Goal: Transaction & Acquisition: Purchase product/service

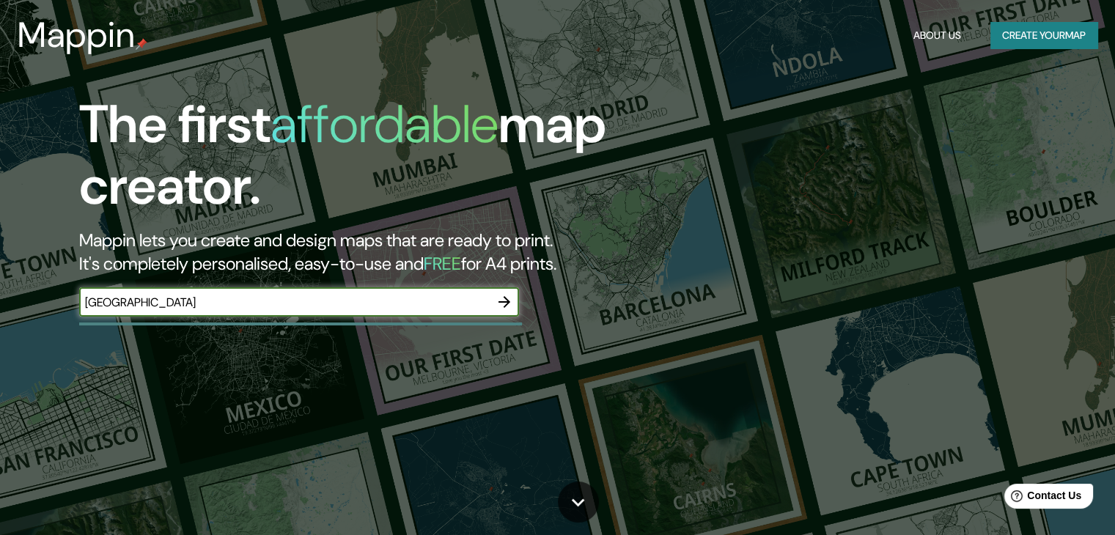
type input "[GEOGRAPHIC_DATA]"
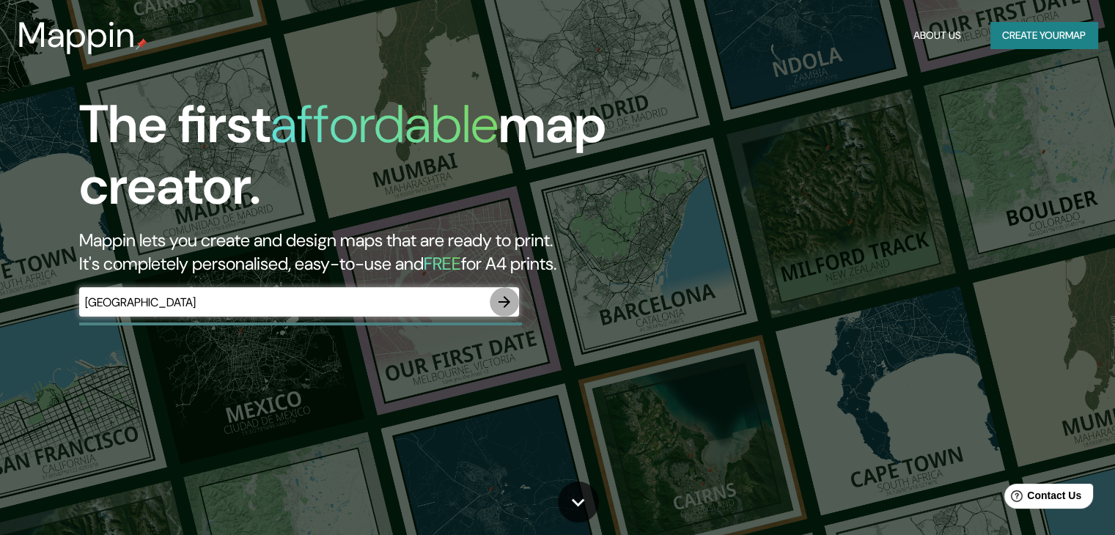
click at [510, 295] on icon "button" at bounding box center [505, 302] width 18 height 18
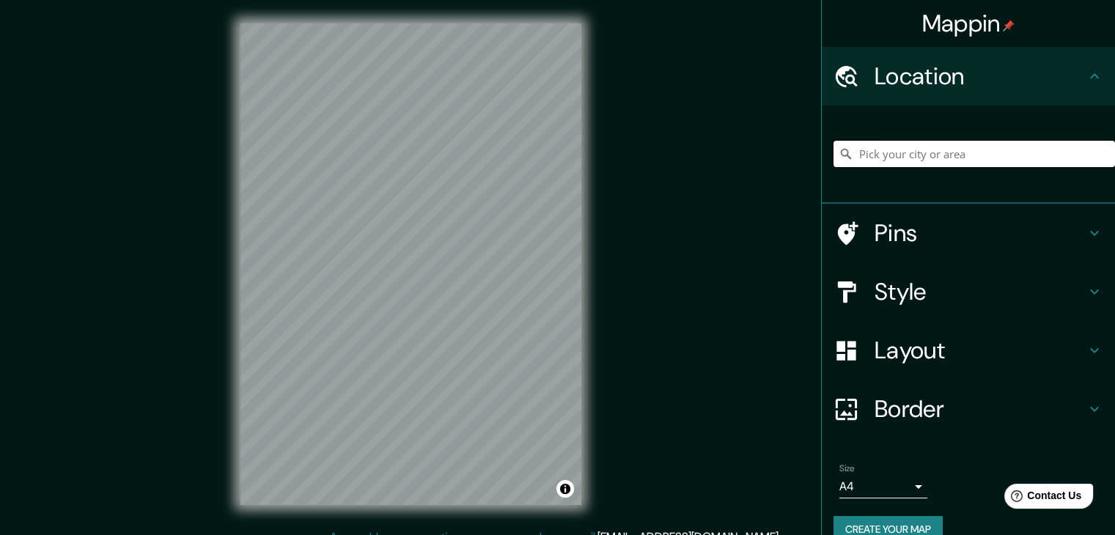
click at [925, 144] on input "Pick your city or area" at bounding box center [975, 154] width 282 height 26
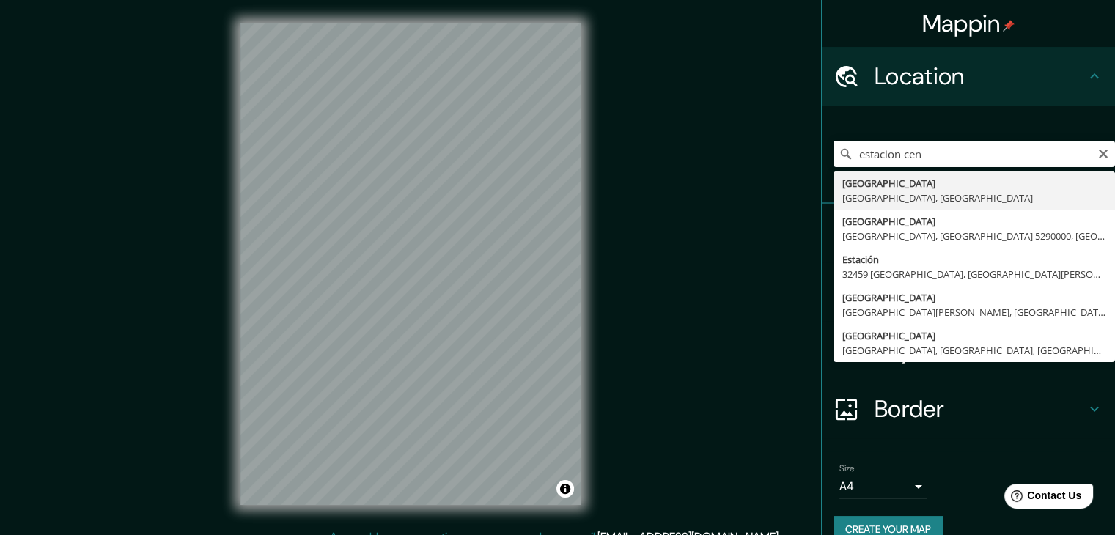
type input "[GEOGRAPHIC_DATA], [GEOGRAPHIC_DATA], [GEOGRAPHIC_DATA]"
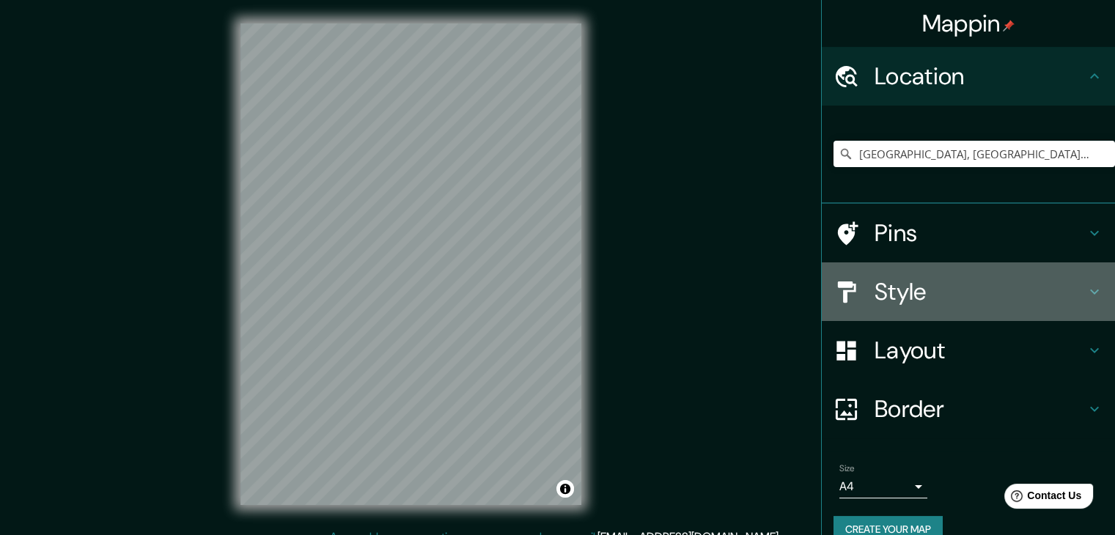
click at [881, 279] on h4 "Style" at bounding box center [980, 291] width 211 height 29
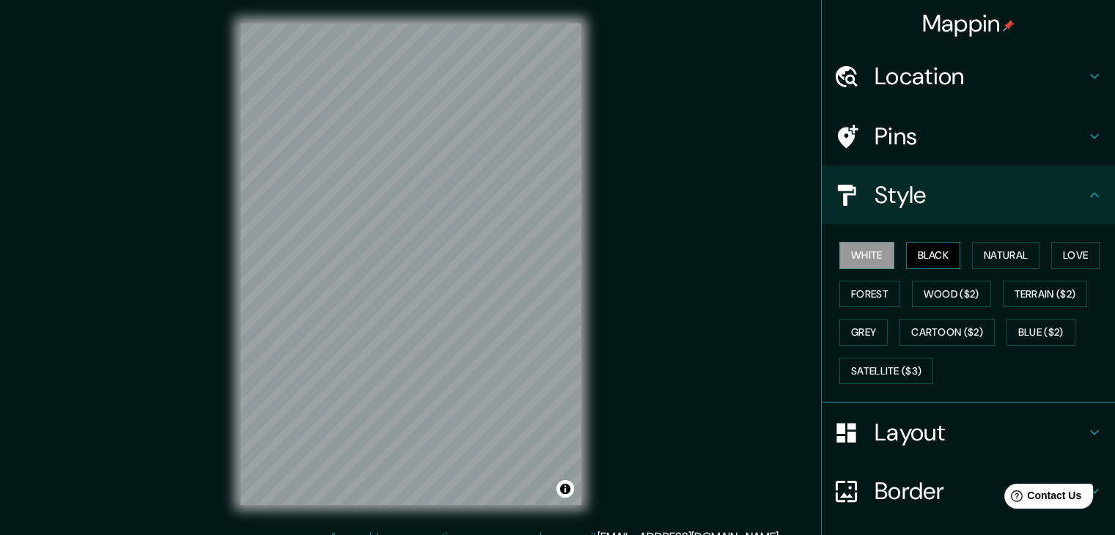
click at [933, 258] on button "Black" at bounding box center [933, 255] width 55 height 27
click at [1018, 262] on button "Natural" at bounding box center [1005, 255] width 67 height 27
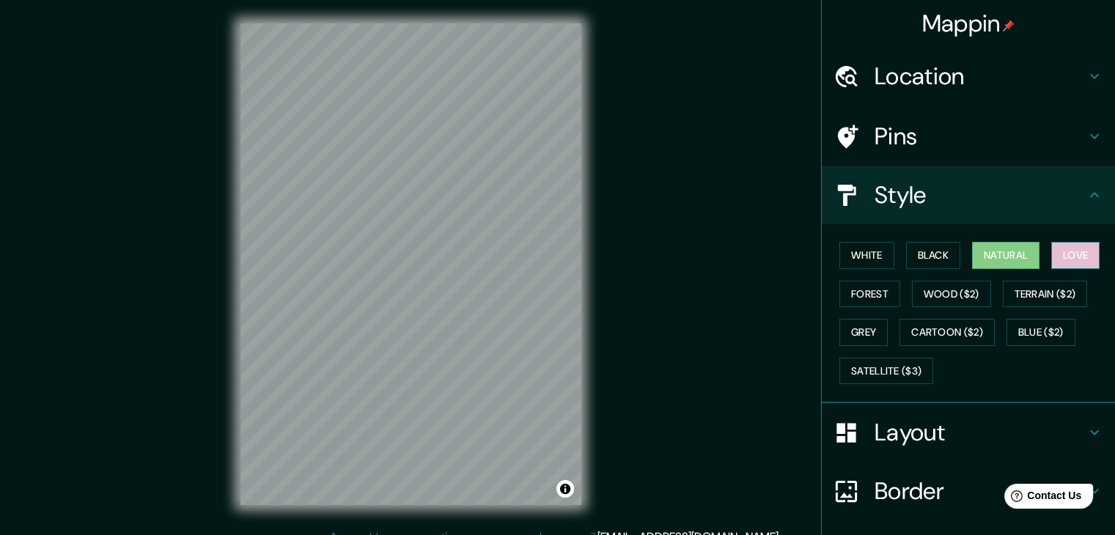
click at [1053, 261] on button "Love" at bounding box center [1075, 255] width 48 height 27
click at [886, 269] on div "White Black Natural Love Forest Wood ($2) Terrain ($2) Grey Cartoon ($2) Blue (…" at bounding box center [975, 313] width 282 height 154
click at [874, 284] on button "Forest" at bounding box center [870, 294] width 61 height 27
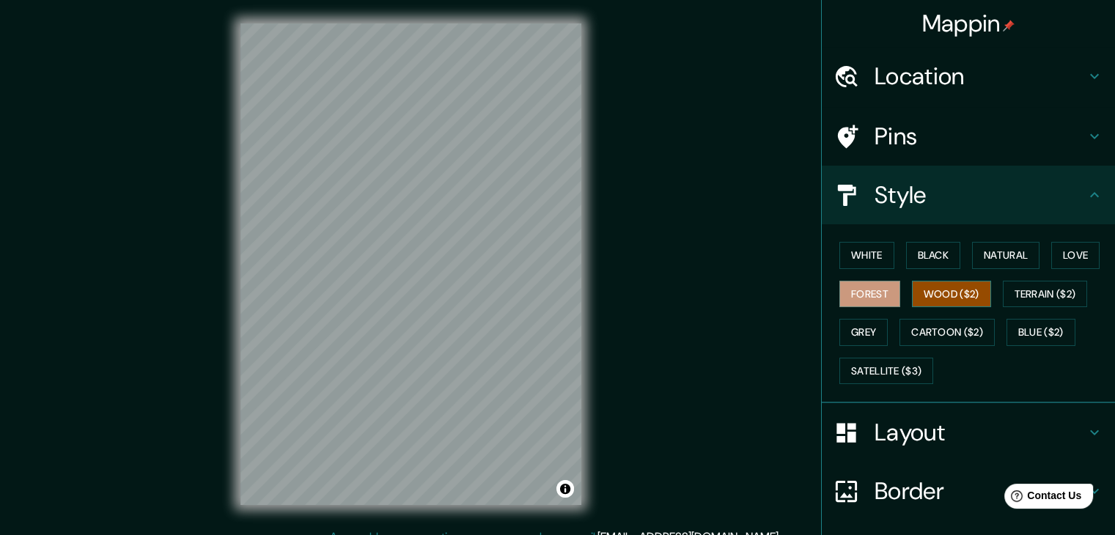
click at [912, 302] on button "Wood ($2)" at bounding box center [951, 294] width 79 height 27
click at [1048, 315] on div "White Black Natural Love Forest Wood ($2) Terrain ($2) Grey Cartoon ($2) Blue (…" at bounding box center [975, 313] width 282 height 154
click at [1043, 306] on button "Terrain ($2)" at bounding box center [1045, 294] width 85 height 27
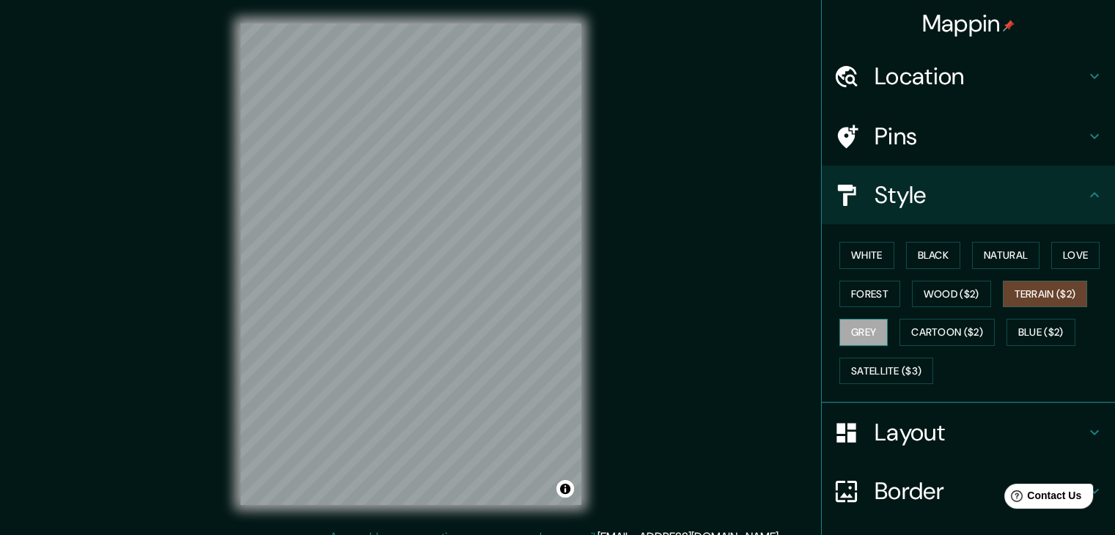
click at [840, 329] on button "Grey" at bounding box center [864, 332] width 48 height 27
click at [956, 333] on button "Cartoon ($2)" at bounding box center [947, 332] width 95 height 27
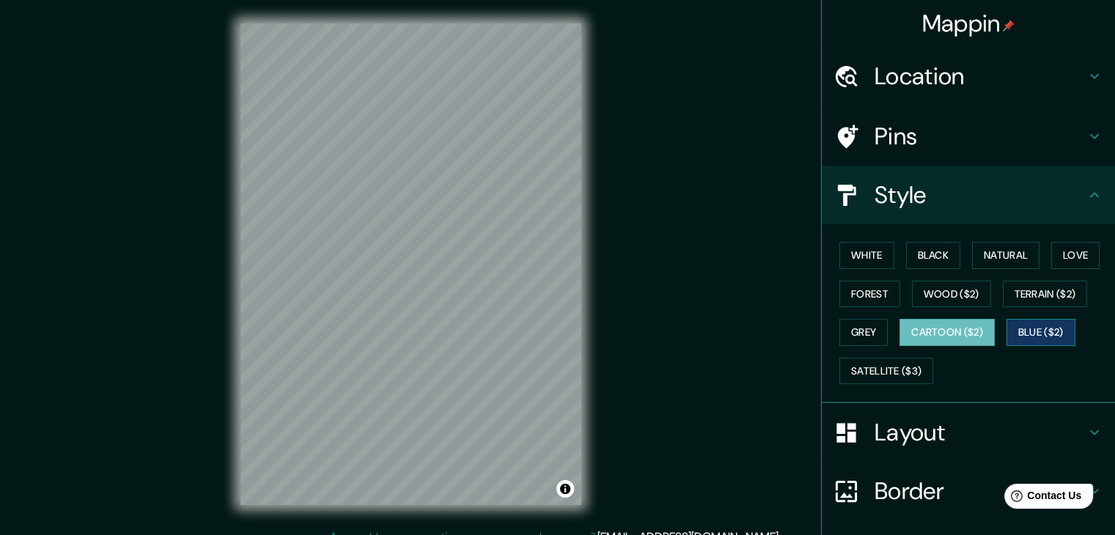
click at [1022, 324] on button "Blue ($2)" at bounding box center [1041, 332] width 69 height 27
click at [962, 196] on h4 "Style" at bounding box center [980, 194] width 211 height 29
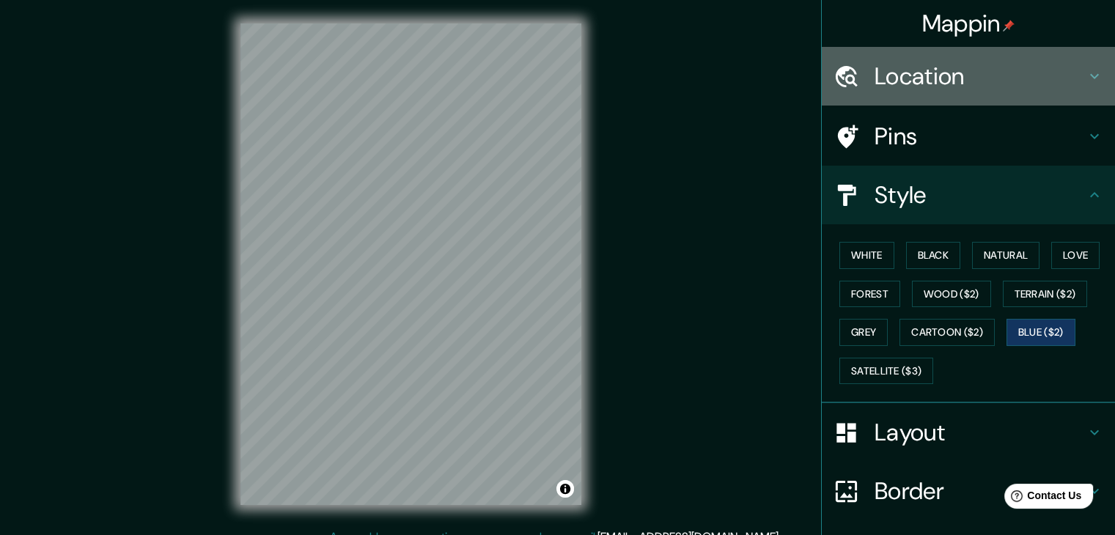
click at [961, 68] on h4 "Location" at bounding box center [980, 76] width 211 height 29
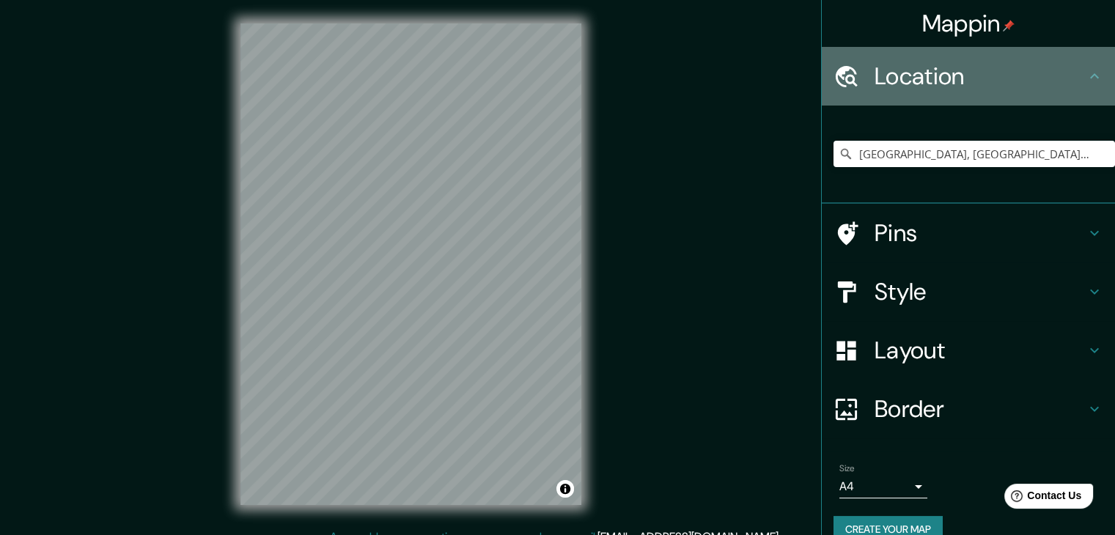
click at [961, 68] on h4 "Location" at bounding box center [980, 76] width 211 height 29
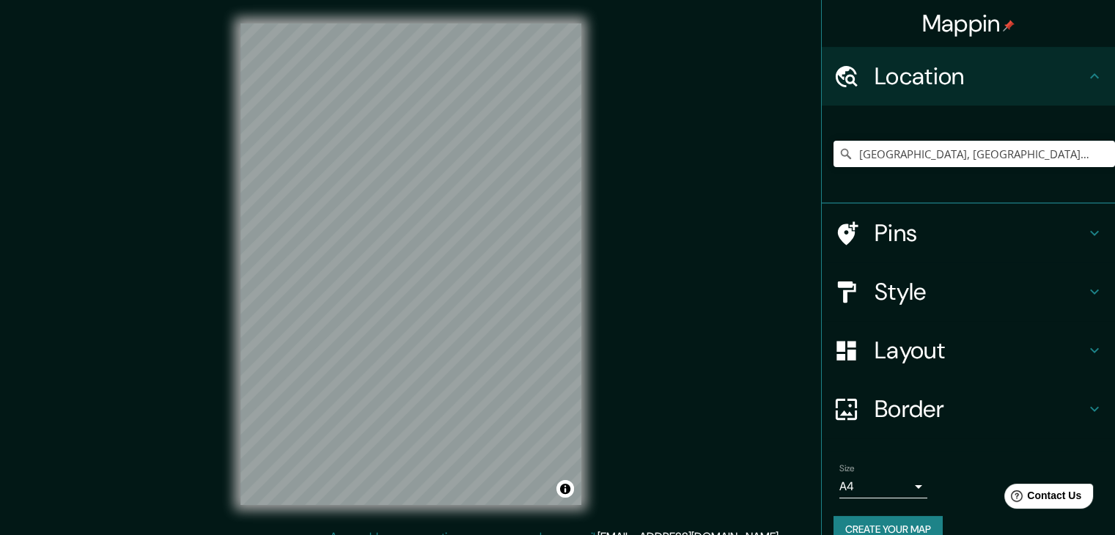
scroll to position [17, 0]
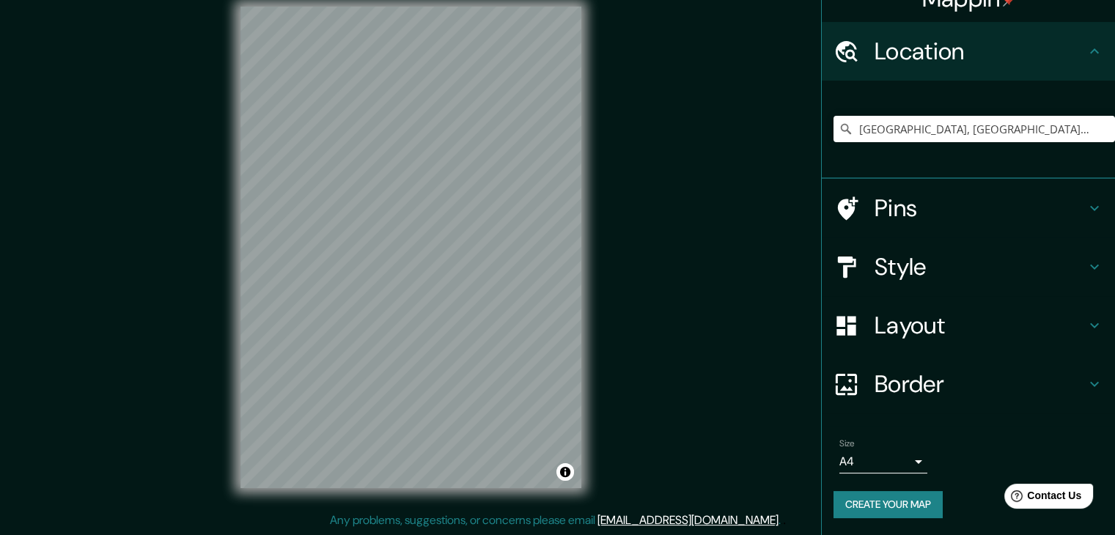
click at [954, 403] on div "Border" at bounding box center [968, 384] width 293 height 59
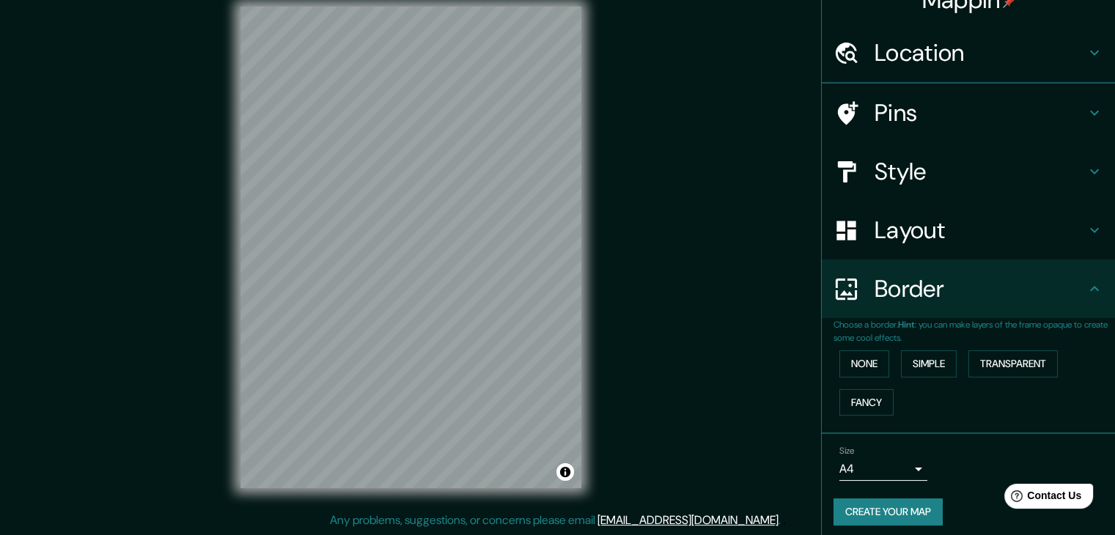
scroll to position [25, 0]
click at [930, 362] on button "Simple" at bounding box center [929, 362] width 56 height 27
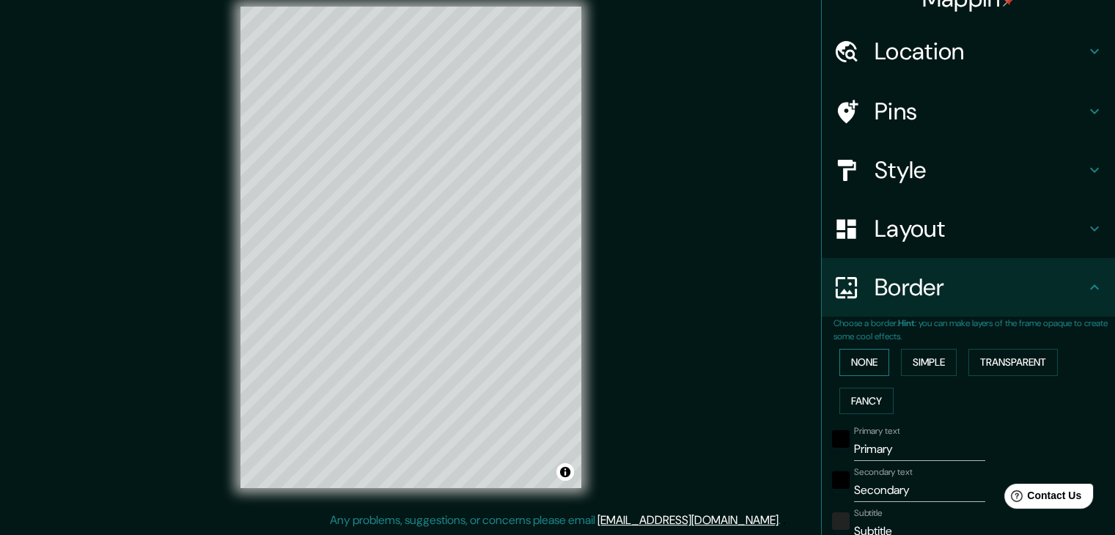
click at [866, 368] on button "None" at bounding box center [865, 362] width 50 height 27
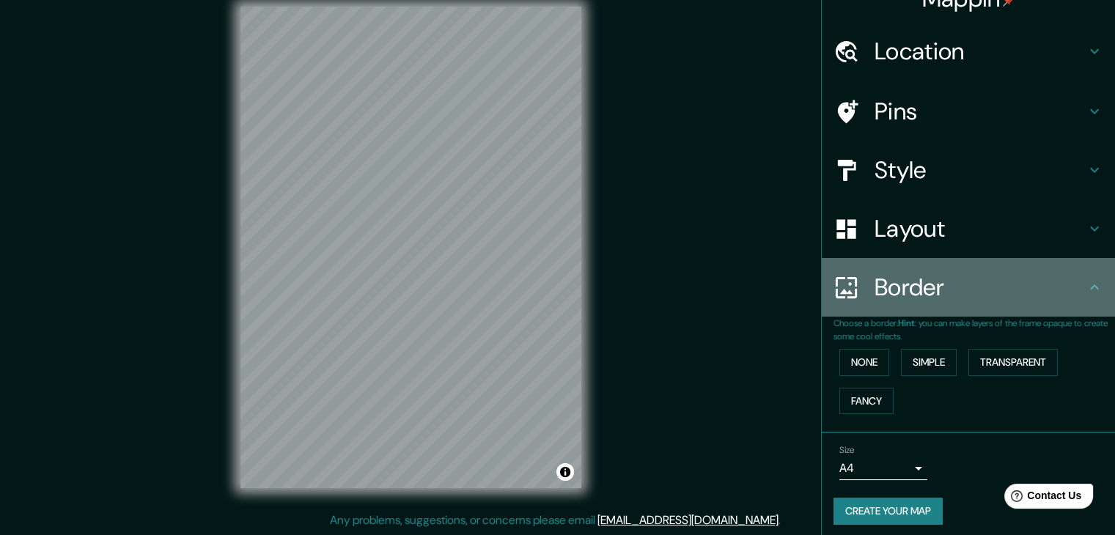
click at [892, 303] on div "Border" at bounding box center [968, 287] width 293 height 59
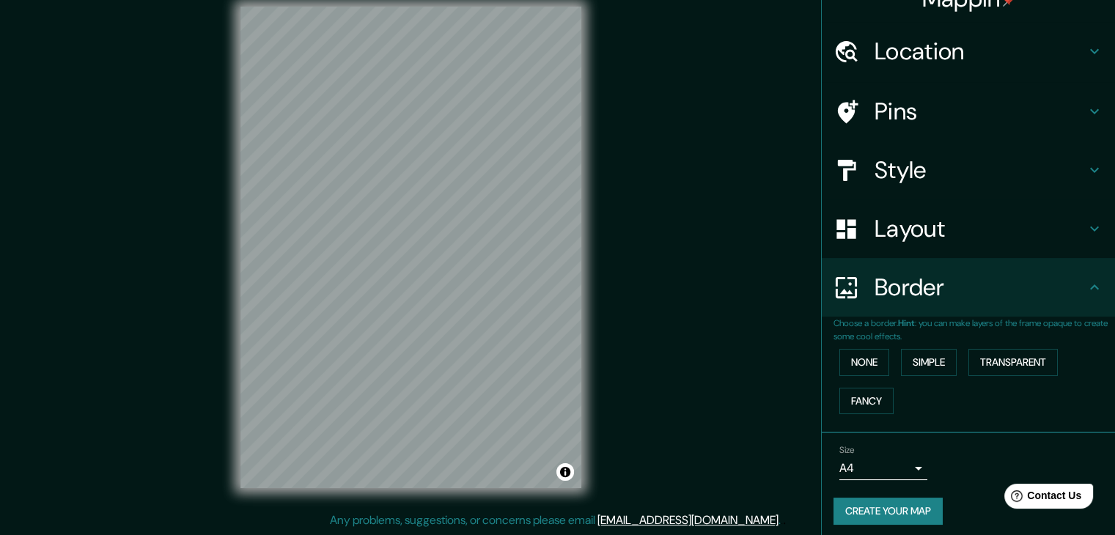
click at [914, 235] on h4 "Layout" at bounding box center [980, 228] width 211 height 29
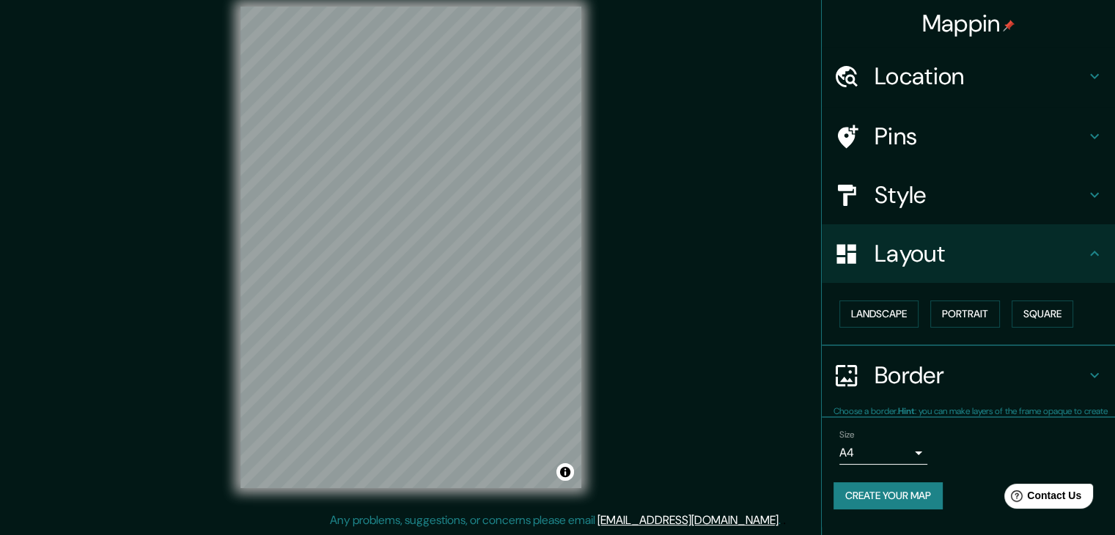
scroll to position [0, 0]
click at [904, 320] on button "Landscape" at bounding box center [879, 314] width 79 height 27
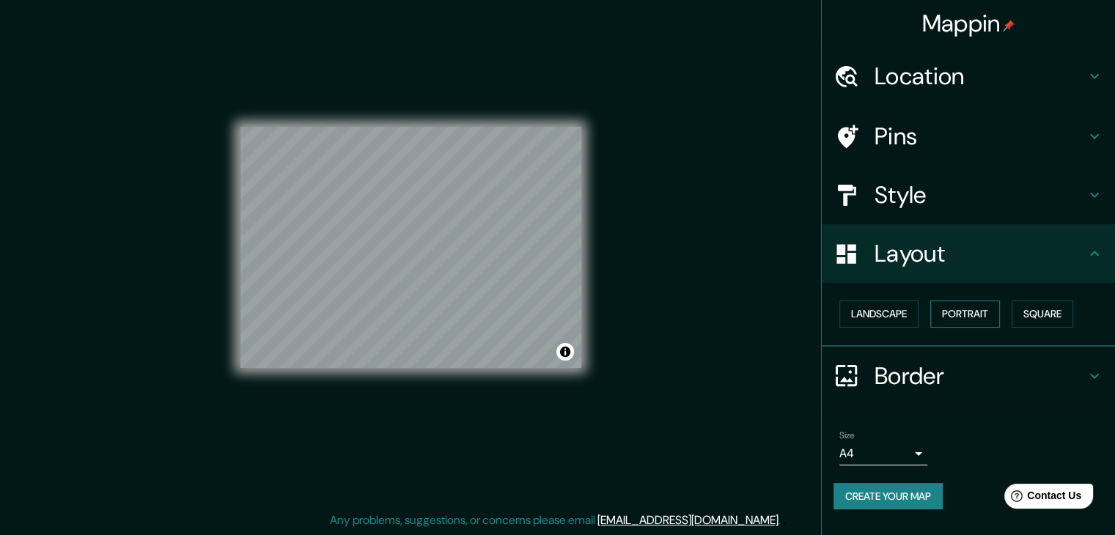
click at [934, 315] on button "Portrait" at bounding box center [965, 314] width 70 height 27
